Goal: Task Accomplishment & Management: Use online tool/utility

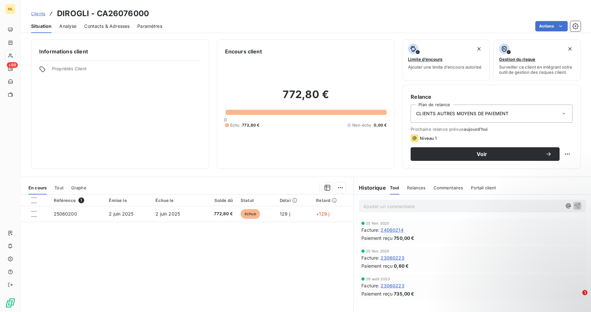
scroll to position [27, 0]
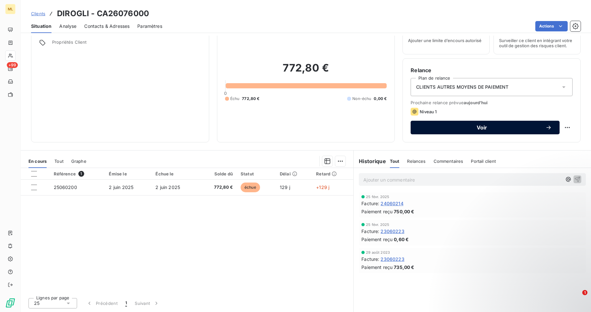
click at [477, 126] on span "Voir" at bounding box center [481, 127] width 127 height 5
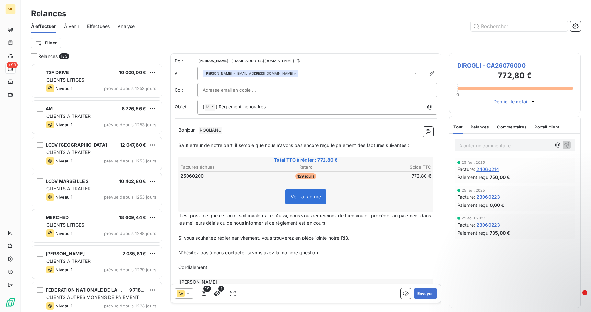
scroll to position [13, 0]
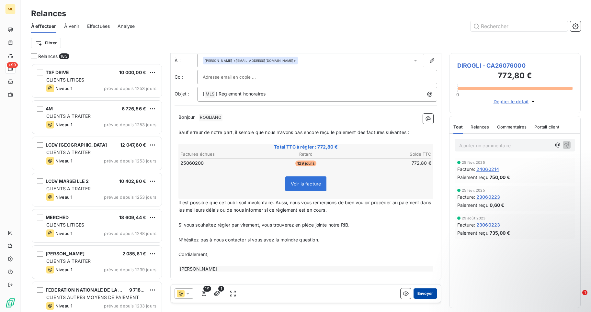
click at [426, 294] on button "Envoyer" at bounding box center [425, 293] width 24 height 10
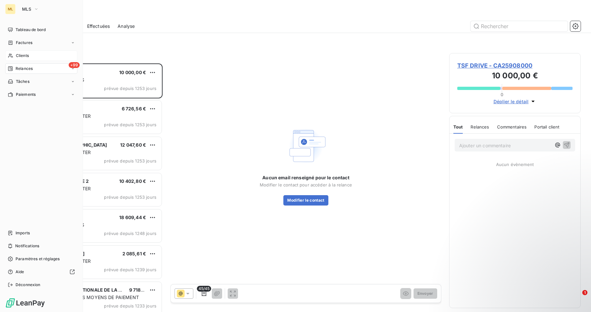
click at [20, 55] on span "Clients" at bounding box center [22, 56] width 13 height 6
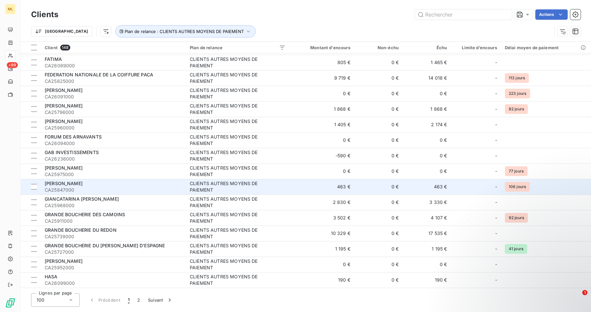
scroll to position [842, 0]
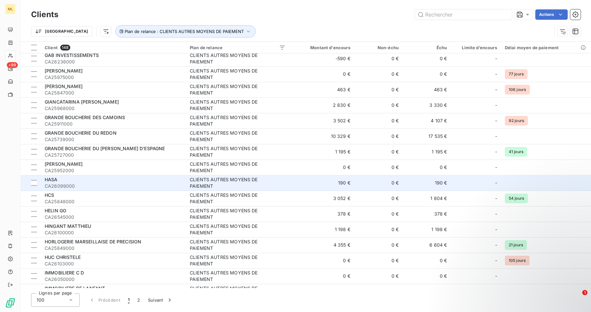
click at [90, 182] on div "HASA" at bounding box center [113, 179] width 137 height 6
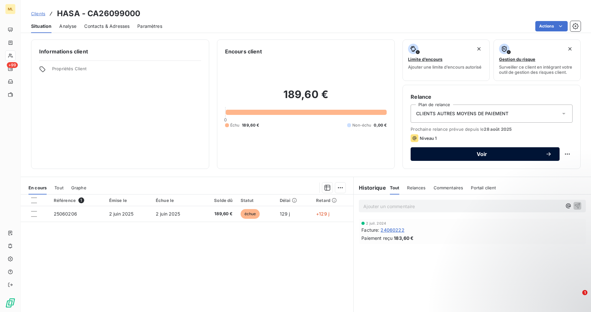
click at [482, 153] on span "Voir" at bounding box center [481, 153] width 127 height 5
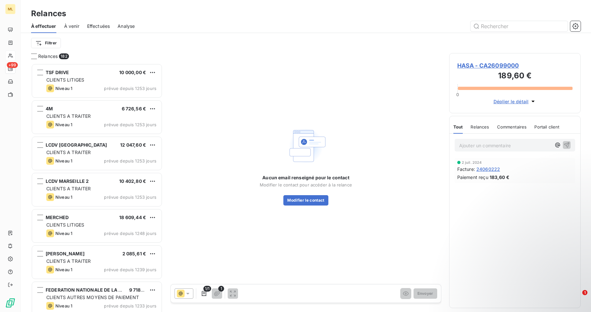
scroll to position [244, 127]
click at [314, 201] on button "Modifier le contact" at bounding box center [305, 200] width 45 height 10
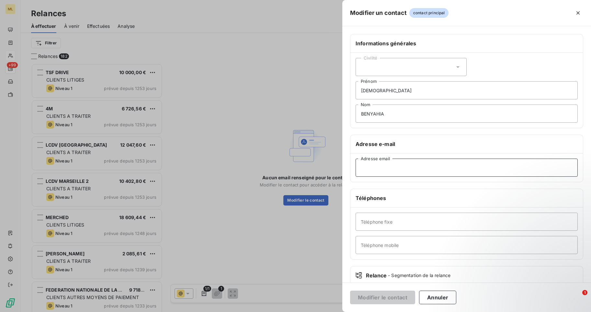
paste input "sabdinma@yahoo.fr"
type input "sabdinma@yahoo.fr"
click at [454, 65] on icon at bounding box center [457, 67] width 6 height 6
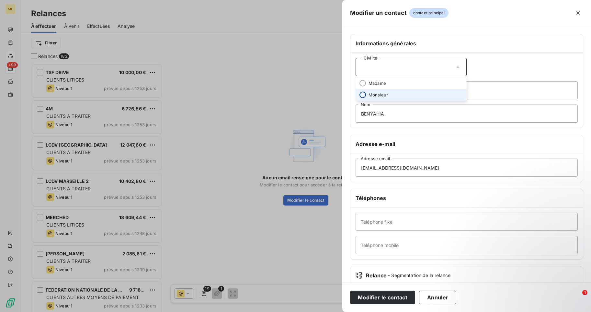
click at [364, 94] on input "radio" at bounding box center [362, 95] width 6 height 6
drag, startPoint x: 385, startPoint y: 91, endPoint x: 349, endPoint y: 91, distance: 35.9
click at [349, 91] on div "Informations générales Civilité Monsieur HALAH Prénom BENYAHIA Nom Adresse e-ma…" at bounding box center [466, 177] width 249 height 287
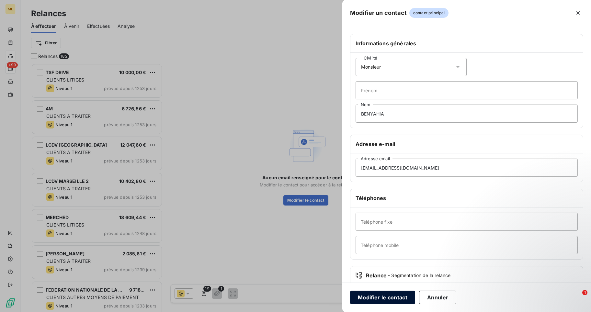
click at [386, 299] on button "Modifier le contact" at bounding box center [382, 298] width 65 height 14
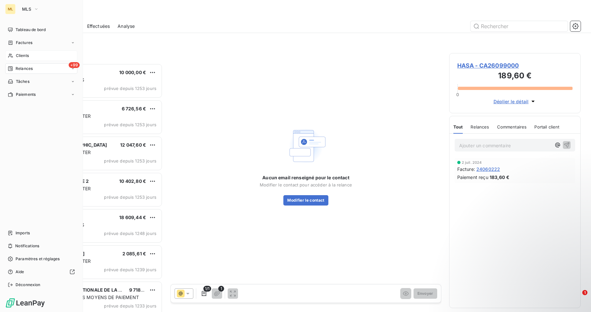
click at [23, 53] on span "Clients" at bounding box center [22, 56] width 13 height 6
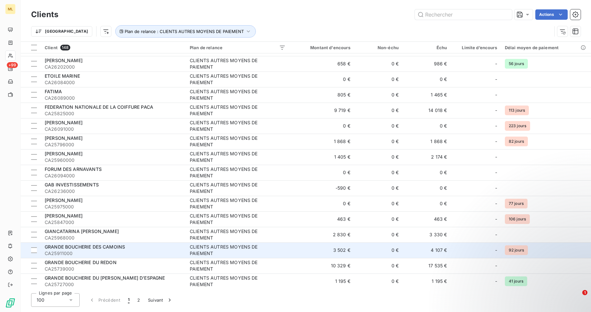
scroll to position [809, 0]
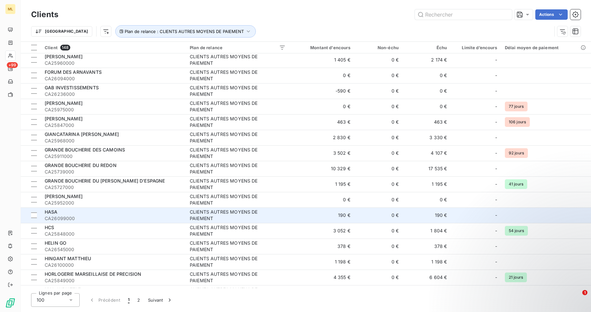
click at [76, 213] on div "HASA" at bounding box center [113, 212] width 137 height 6
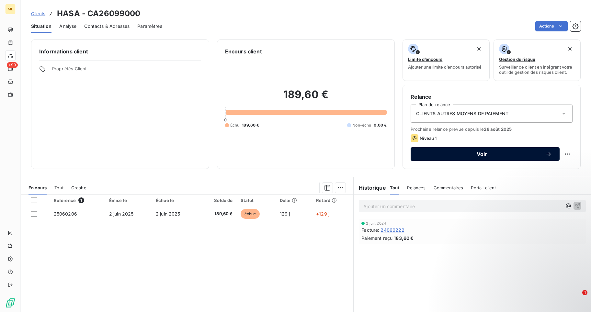
click at [485, 152] on span "Voir" at bounding box center [481, 153] width 127 height 5
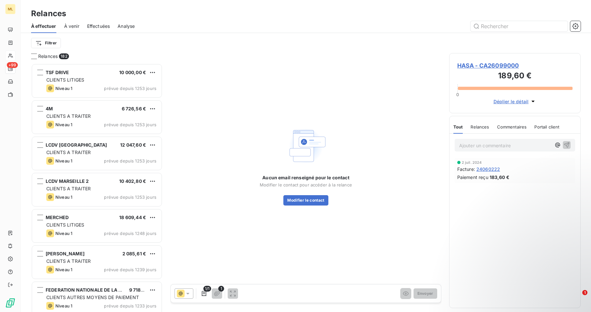
scroll to position [244, 127]
click at [308, 199] on button "Modifier le contact" at bounding box center [305, 200] width 45 height 10
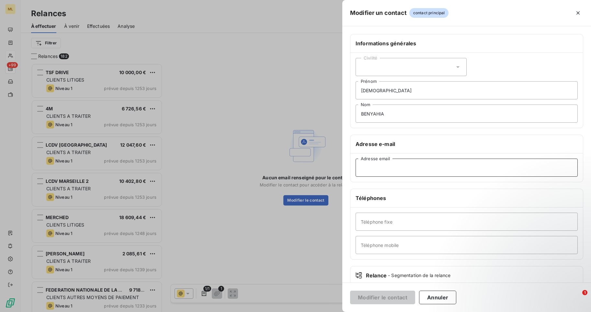
click at [384, 167] on input "Adresse email" at bounding box center [466, 168] width 222 height 18
click at [366, 164] on input "Adresse email" at bounding box center [466, 168] width 222 height 18
paste input "sabdinma@yahoo.fr"
type input "sabdinma@yahoo.fr"
click at [370, 297] on button "Modifier le contact" at bounding box center [382, 298] width 65 height 14
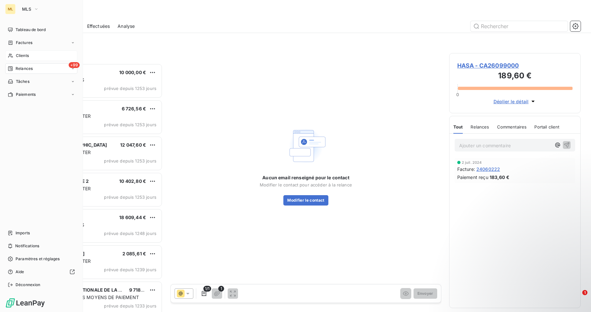
click at [27, 55] on span "Clients" at bounding box center [22, 56] width 13 height 6
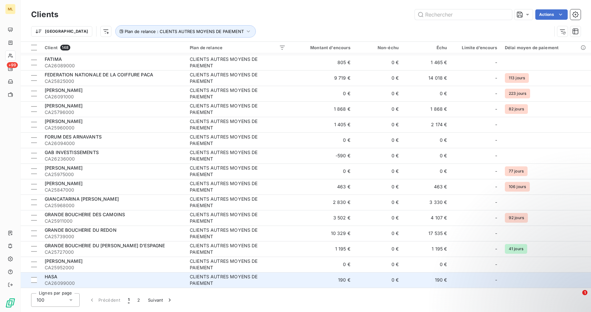
scroll to position [874, 0]
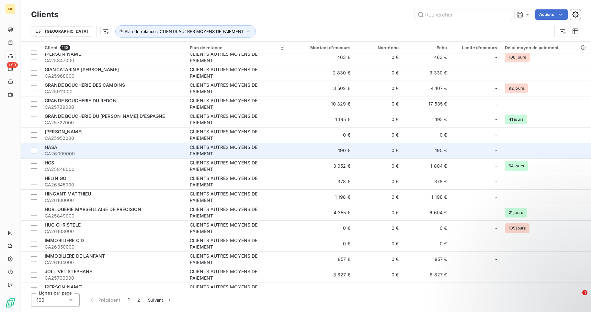
click at [118, 151] on span "CA26099000" at bounding box center [113, 154] width 137 height 6
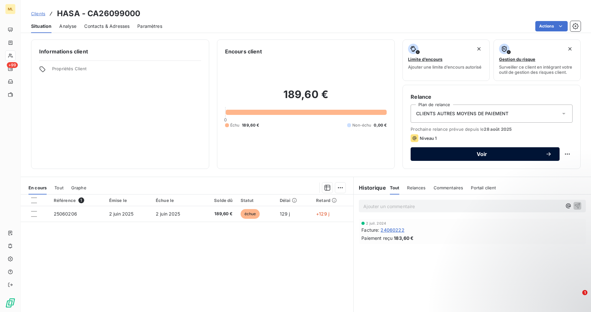
click at [472, 154] on span "Voir" at bounding box center [481, 153] width 127 height 5
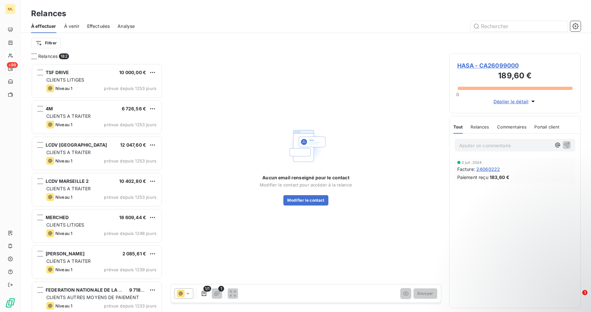
scroll to position [244, 127]
click at [315, 197] on button "Modifier le contact" at bounding box center [305, 200] width 45 height 10
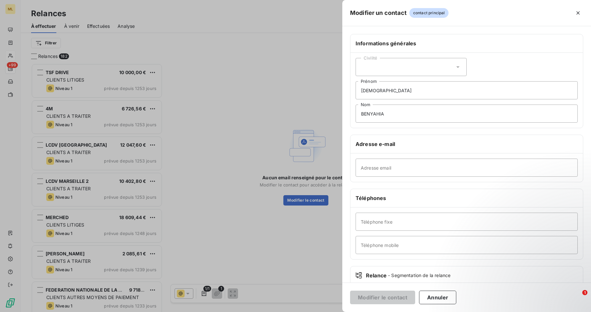
click at [457, 65] on icon at bounding box center [457, 67] width 6 height 6
click at [364, 94] on input "radio" at bounding box center [362, 95] width 6 height 6
drag, startPoint x: 390, startPoint y: 91, endPoint x: 359, endPoint y: 95, distance: 31.1
click at [356, 93] on input "HALAH" at bounding box center [466, 90] width 222 height 18
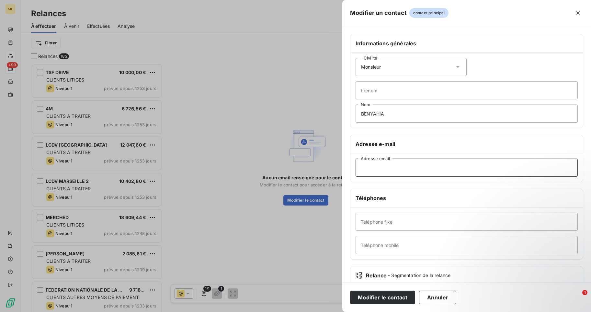
paste input "sabdinma@yahoo.fr"
click at [361, 168] on input "sabdinma@yahoo.fr" at bounding box center [466, 168] width 222 height 18
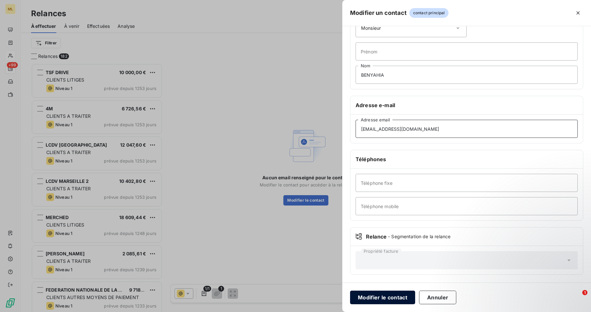
type input "sabdinma@yahoo.fr"
click at [387, 296] on button "Modifier le contact" at bounding box center [382, 298] width 65 height 14
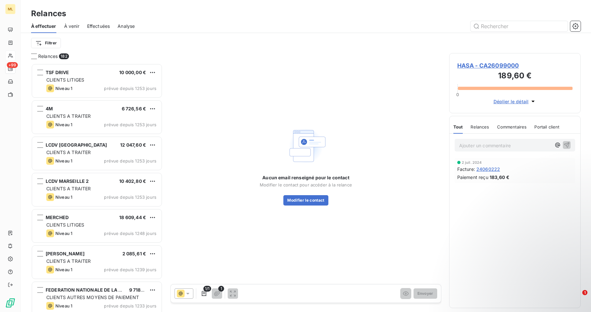
click at [491, 66] on span "HASA - CA26099000" at bounding box center [514, 65] width 115 height 9
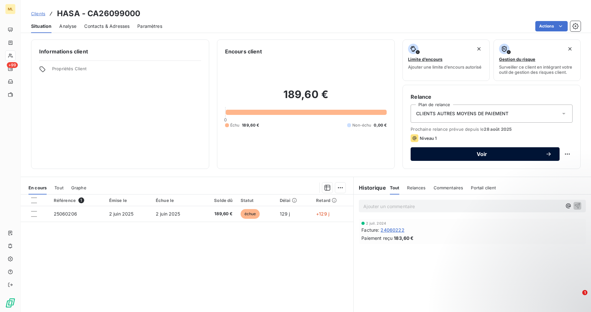
click at [482, 154] on span "Voir" at bounding box center [481, 153] width 127 height 5
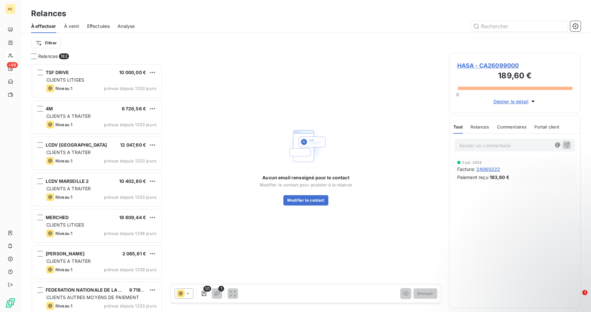
scroll to position [244, 127]
click at [309, 198] on button "Modifier le contact" at bounding box center [305, 200] width 45 height 10
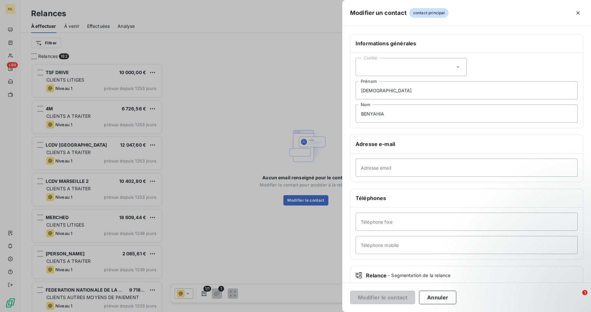
click at [435, 15] on span "contact principal" at bounding box center [428, 13] width 39 height 10
click at [576, 13] on icon "button" at bounding box center [578, 13] width 6 height 6
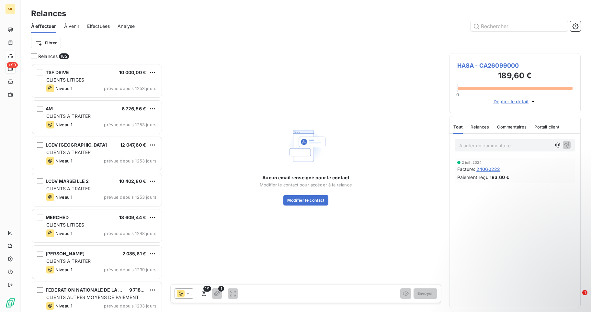
click at [532, 101] on icon "button" at bounding box center [532, 102] width 3 height 2
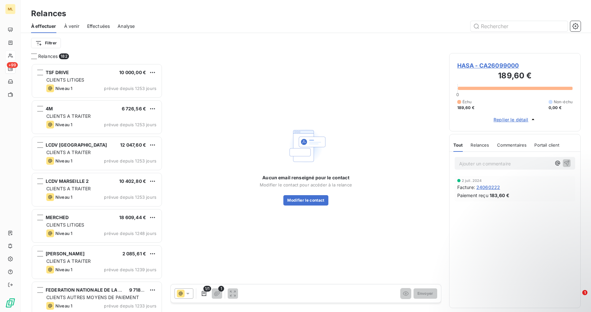
click at [533, 119] on icon "button" at bounding box center [533, 119] width 6 height 6
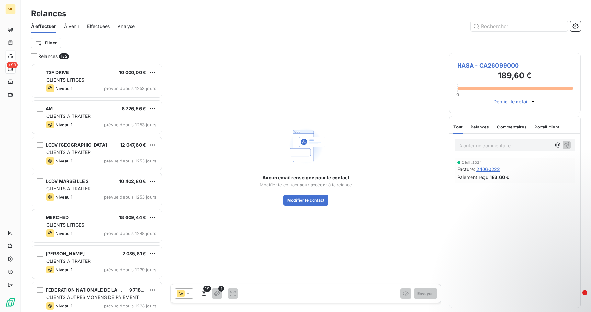
click at [499, 64] on span "HASA - CA26099000" at bounding box center [514, 65] width 115 height 9
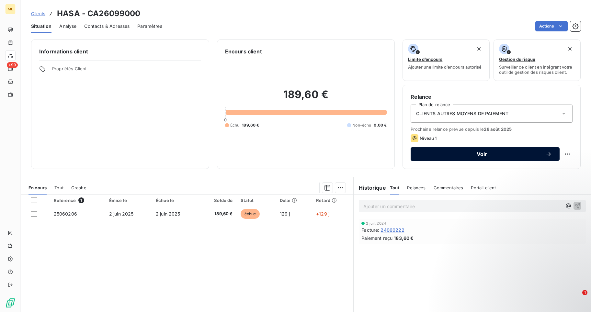
click at [478, 153] on span "Voir" at bounding box center [481, 153] width 127 height 5
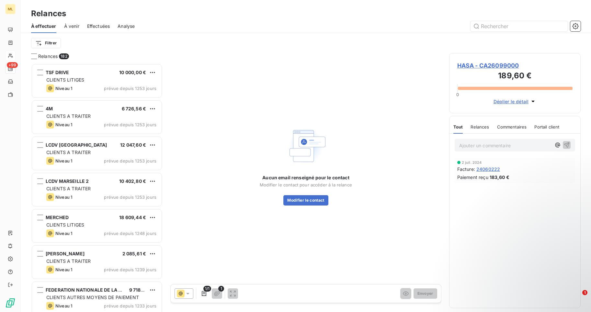
scroll to position [244, 127]
click at [308, 198] on button "Modifier le contact" at bounding box center [305, 200] width 45 height 10
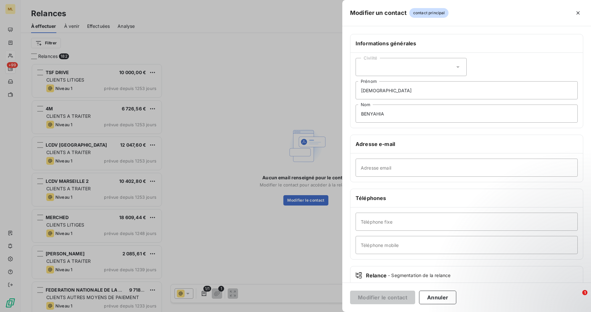
click at [454, 66] on icon at bounding box center [457, 67] width 6 height 6
click at [360, 95] on input "radio" at bounding box center [362, 95] width 6 height 6
drag, startPoint x: 379, startPoint y: 90, endPoint x: 356, endPoint y: 91, distance: 23.3
click at [356, 91] on input "HALAH" at bounding box center [466, 90] width 222 height 18
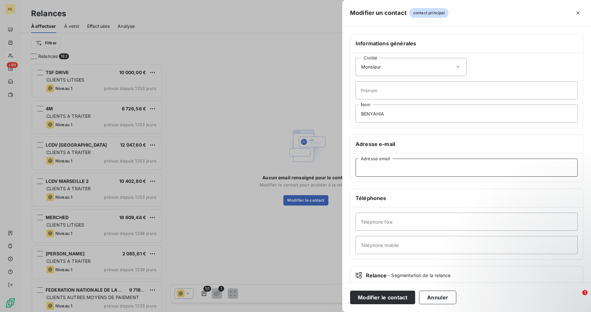
paste input "sabdinma@yahoo.fr"
click at [361, 168] on input "sabdinma@yahoo.fr" at bounding box center [466, 168] width 222 height 18
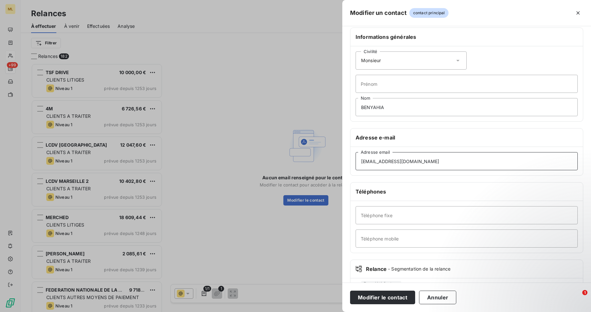
scroll to position [39, 0]
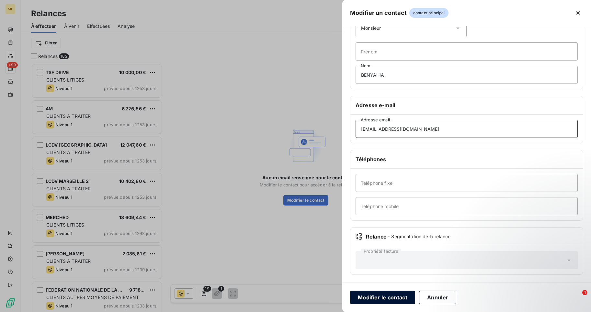
type input "sabdinma@yahoo.fr"
click at [377, 297] on button "Modifier le contact" at bounding box center [382, 298] width 65 height 14
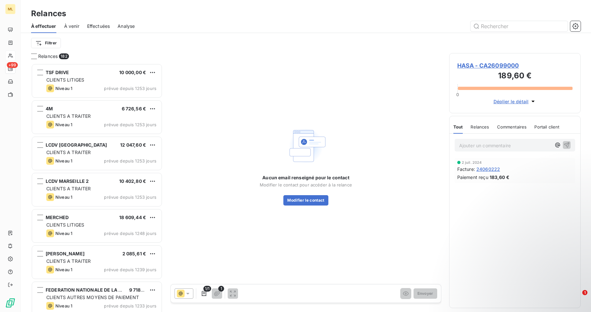
click at [189, 293] on icon at bounding box center [187, 294] width 3 height 2
click at [189, 293] on icon at bounding box center [188, 293] width 6 height 6
click at [232, 235] on div "Aucun email renseigné pour le contact Modifier le contact pour accéder à la rel…" at bounding box center [305, 165] width 271 height 225
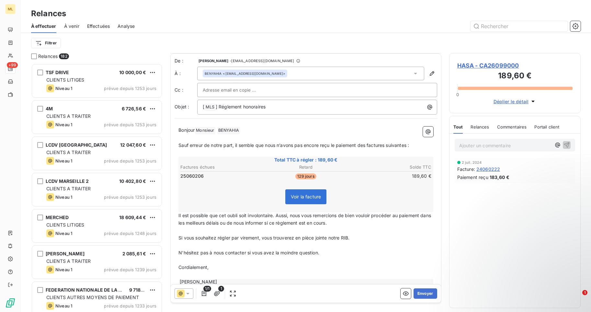
scroll to position [13, 0]
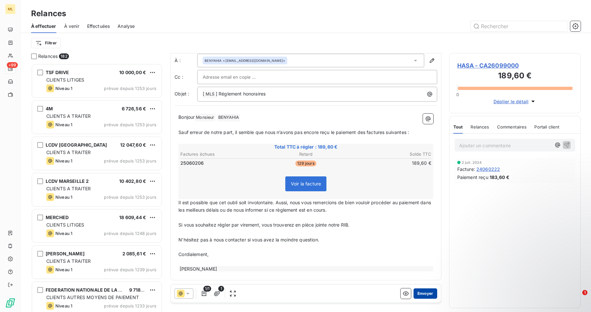
click at [419, 293] on button "Envoyer" at bounding box center [425, 293] width 24 height 10
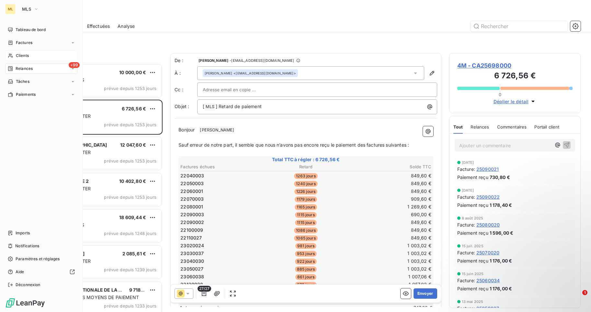
click at [35, 56] on div "Clients" at bounding box center [41, 55] width 72 height 10
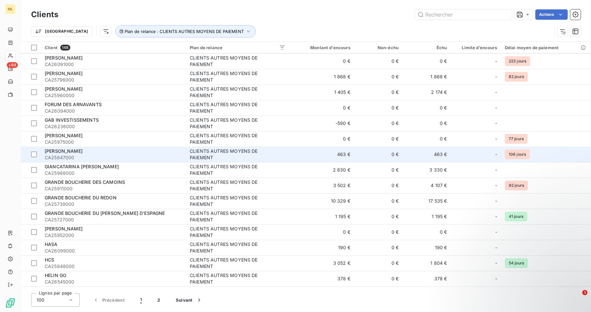
scroll to position [874, 0]
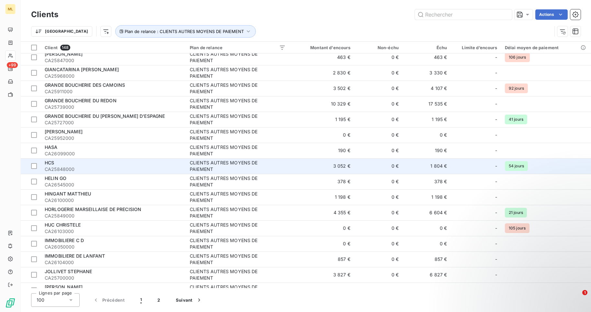
click at [201, 163] on div "CLIENTS AUTRES MOYENS DE PAIEMENT" at bounding box center [230, 166] width 81 height 13
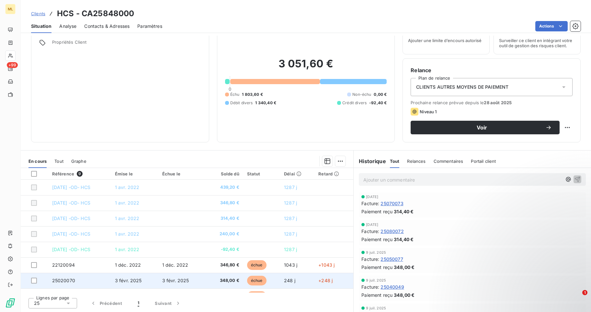
scroll to position [27, 0]
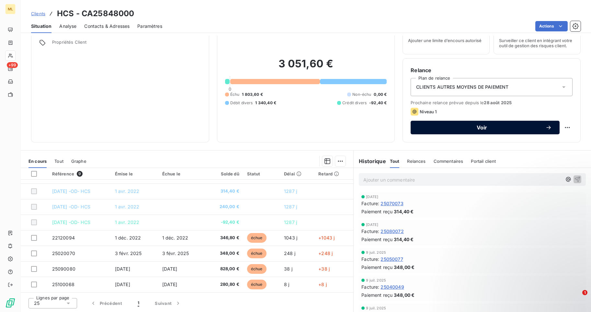
click at [478, 127] on span "Voir" at bounding box center [481, 127] width 127 height 5
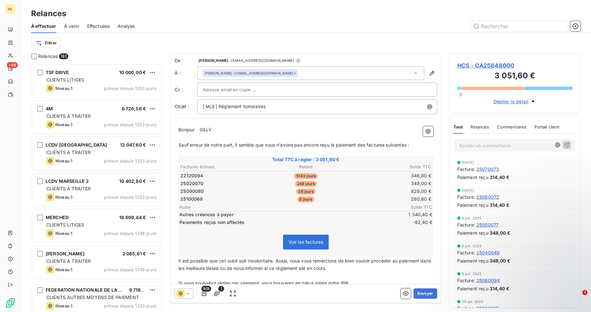
scroll to position [59, 0]
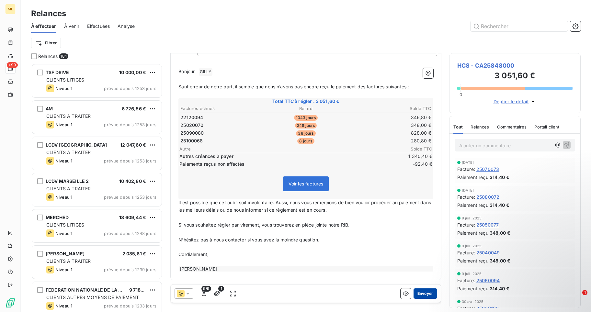
click at [421, 293] on button "Envoyer" at bounding box center [425, 293] width 24 height 10
